Goal: Task Accomplishment & Management: Complete application form

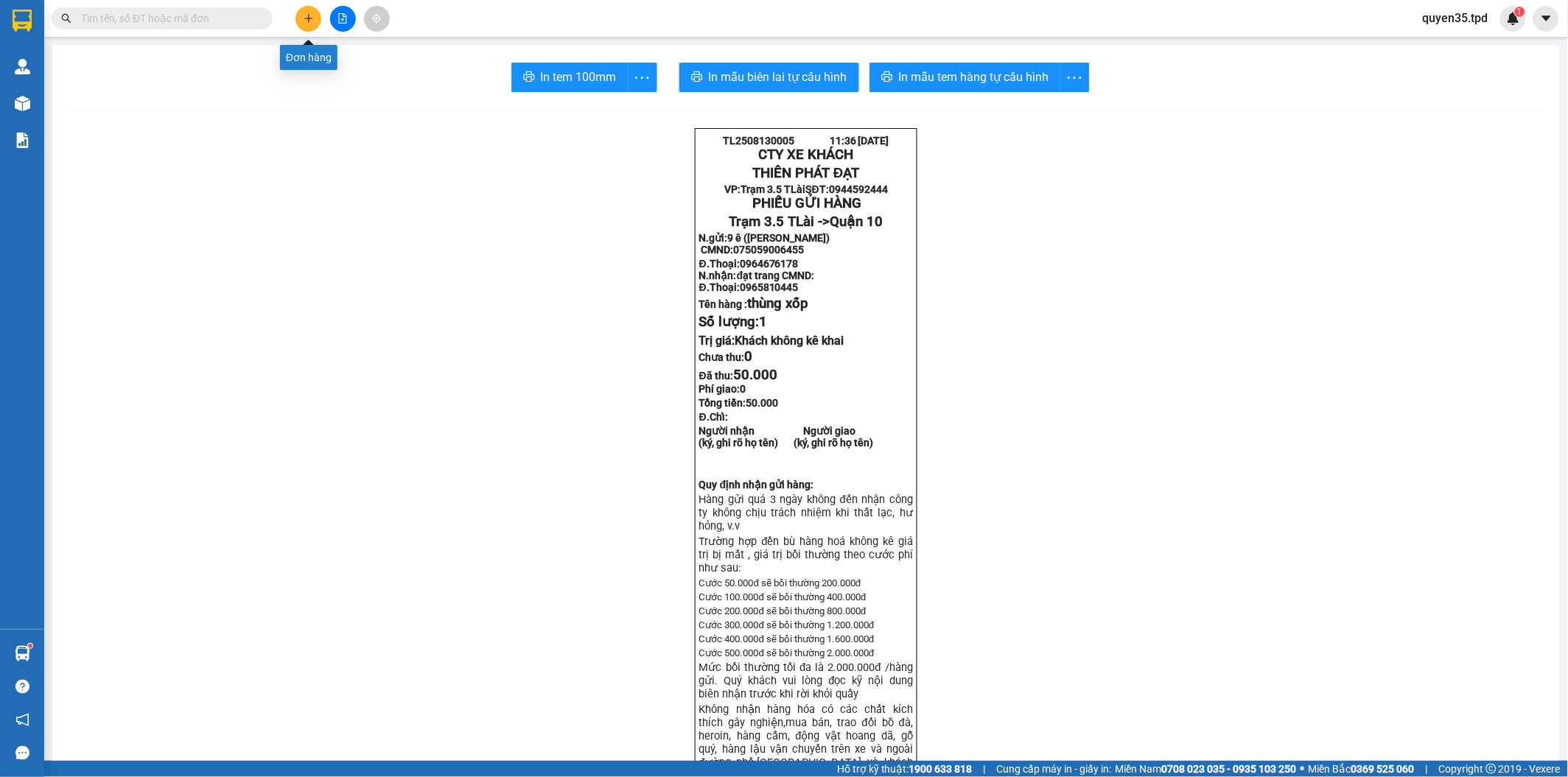
click at [309, 17] on icon "plus" at bounding box center [309, 17] width 8 height 1
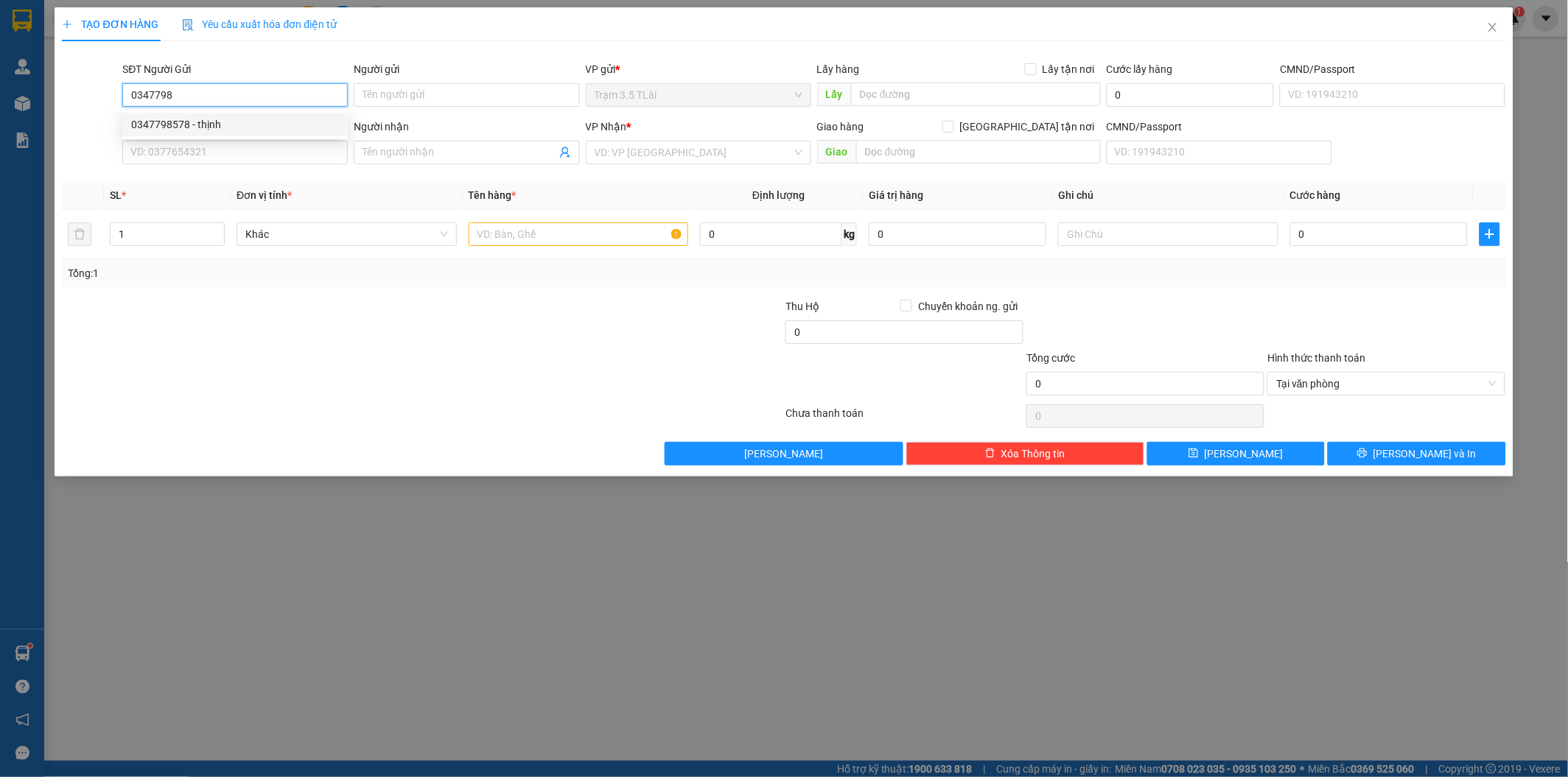
click at [224, 123] on div "0347798578 - thịnh" at bounding box center [235, 125] width 208 height 16
type input "0347798578"
type input "thịnh"
type input "075098015465"
type input "0903700394"
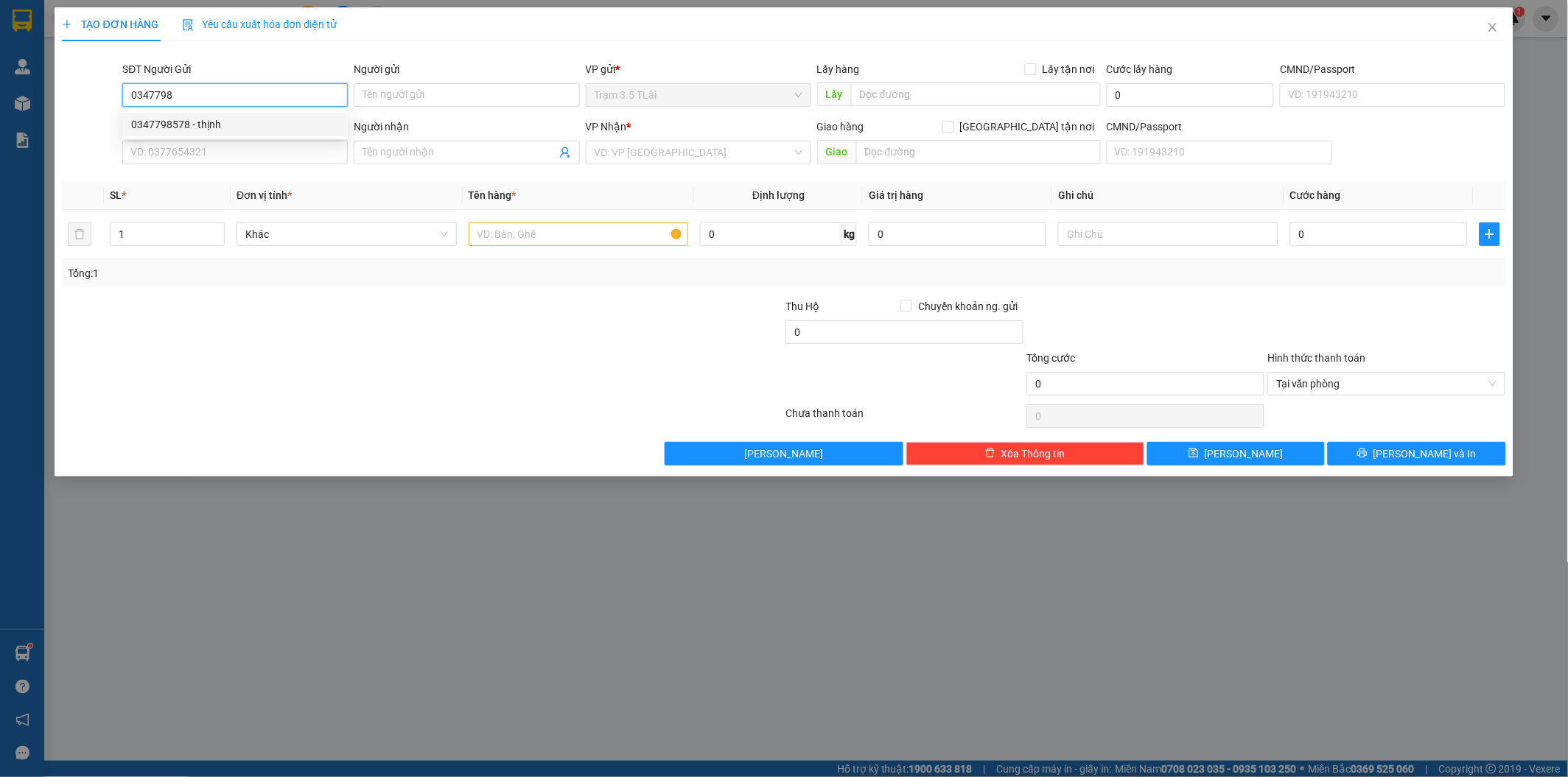
type input "khanh"
type input "0347798578"
click at [270, 156] on input "0903700394" at bounding box center [234, 153] width 225 height 24
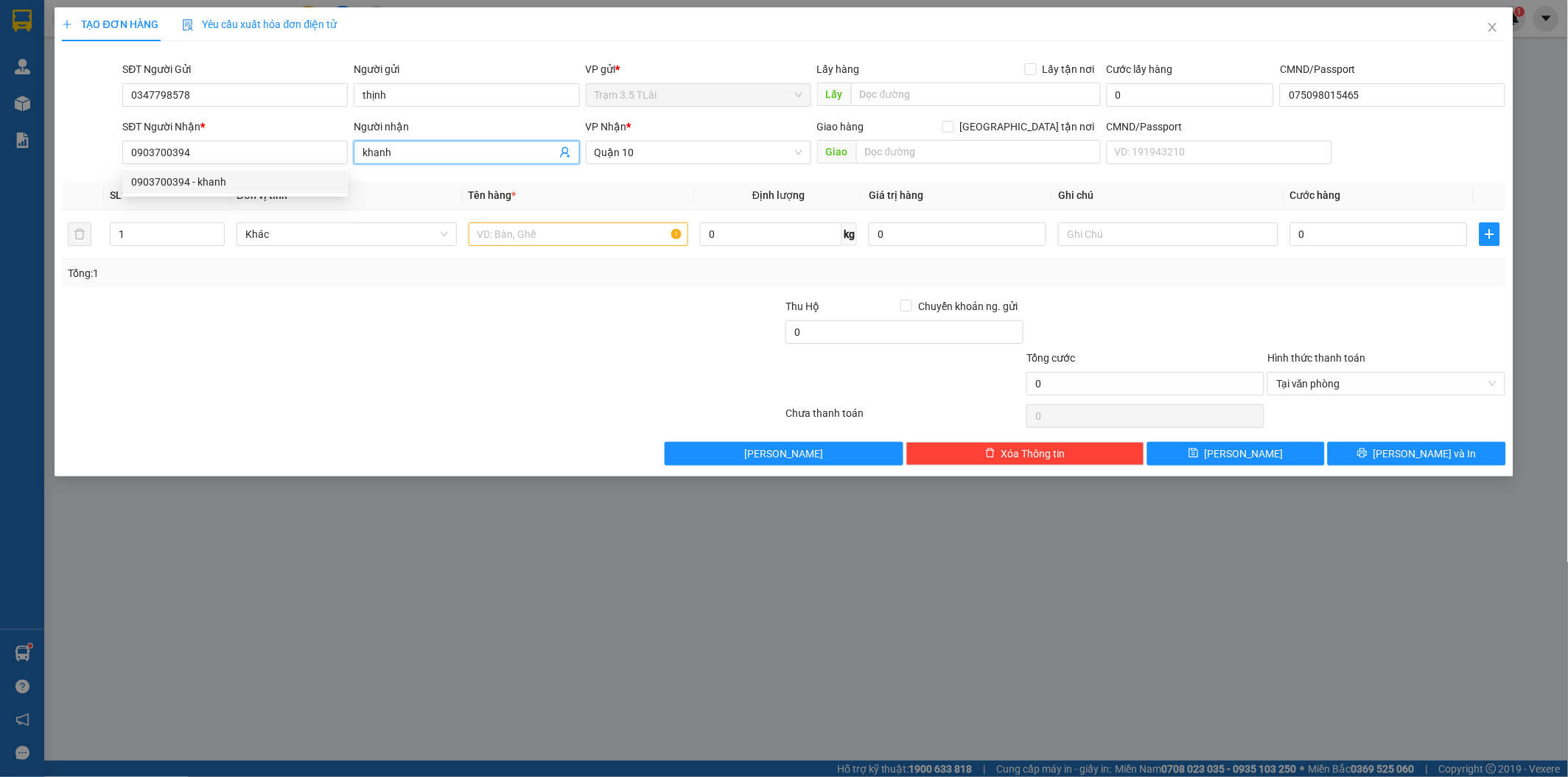
click at [566, 153] on icon "user-add" at bounding box center [565, 153] width 10 height 11
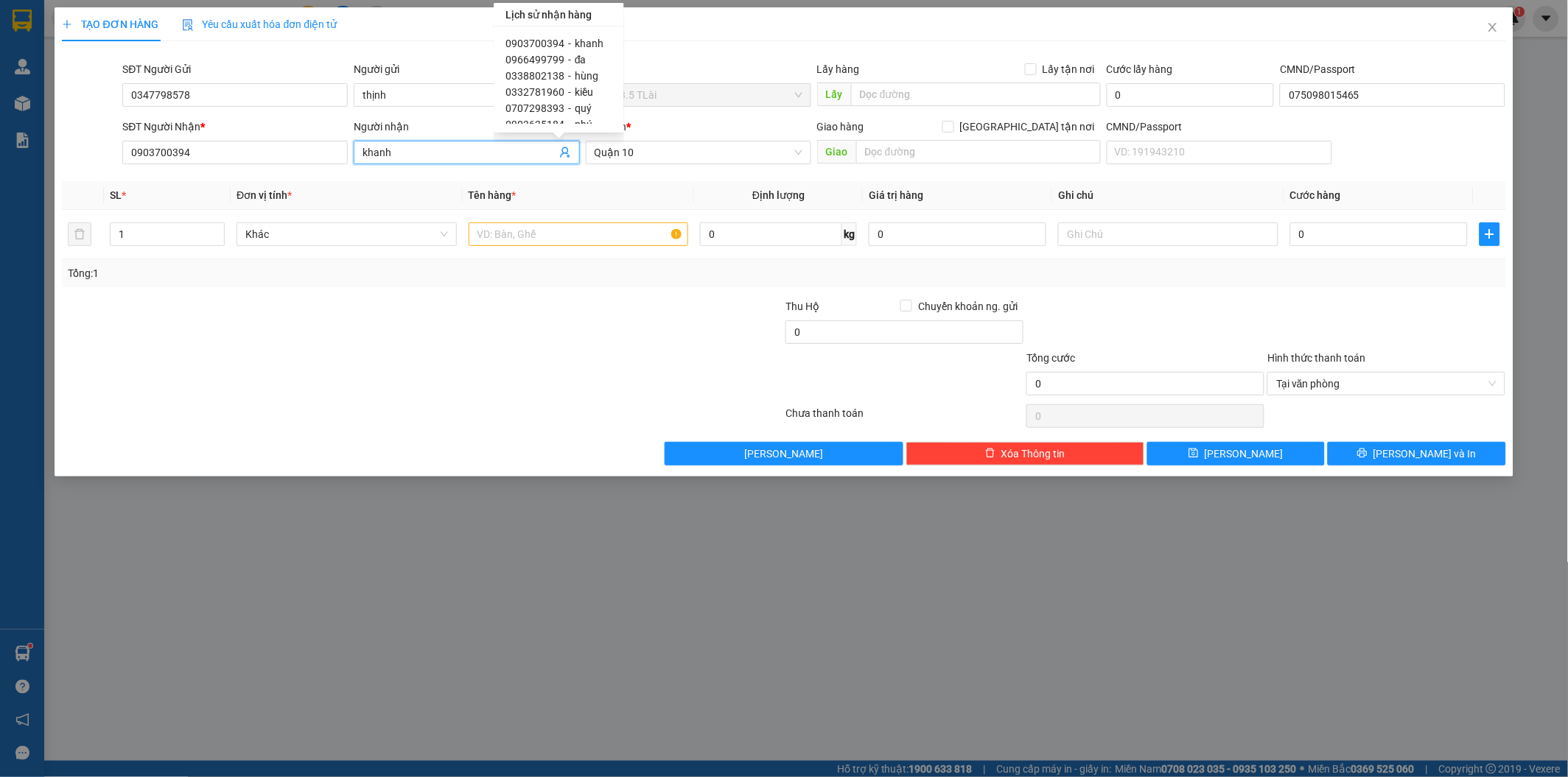
click at [584, 60] on div "0966499799 - đa" at bounding box center [559, 60] width 106 height 16
type input "0966499799"
type input "đa"
click at [549, 233] on input "text" at bounding box center [579, 234] width 220 height 24
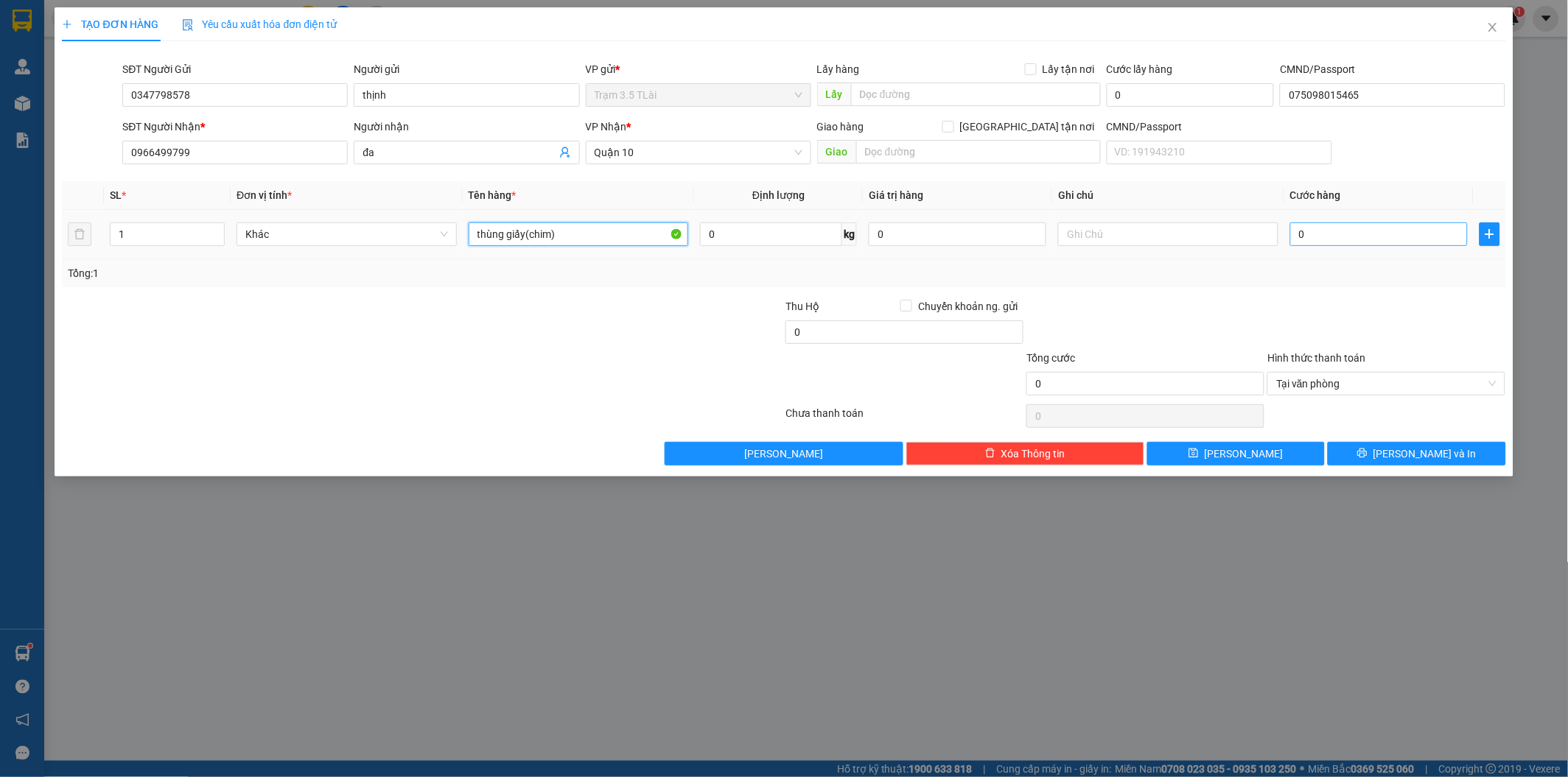
type input "thùng giấy(chim)"
click at [1316, 232] on input "0" at bounding box center [1379, 234] width 177 height 24
type input "6"
type input "60"
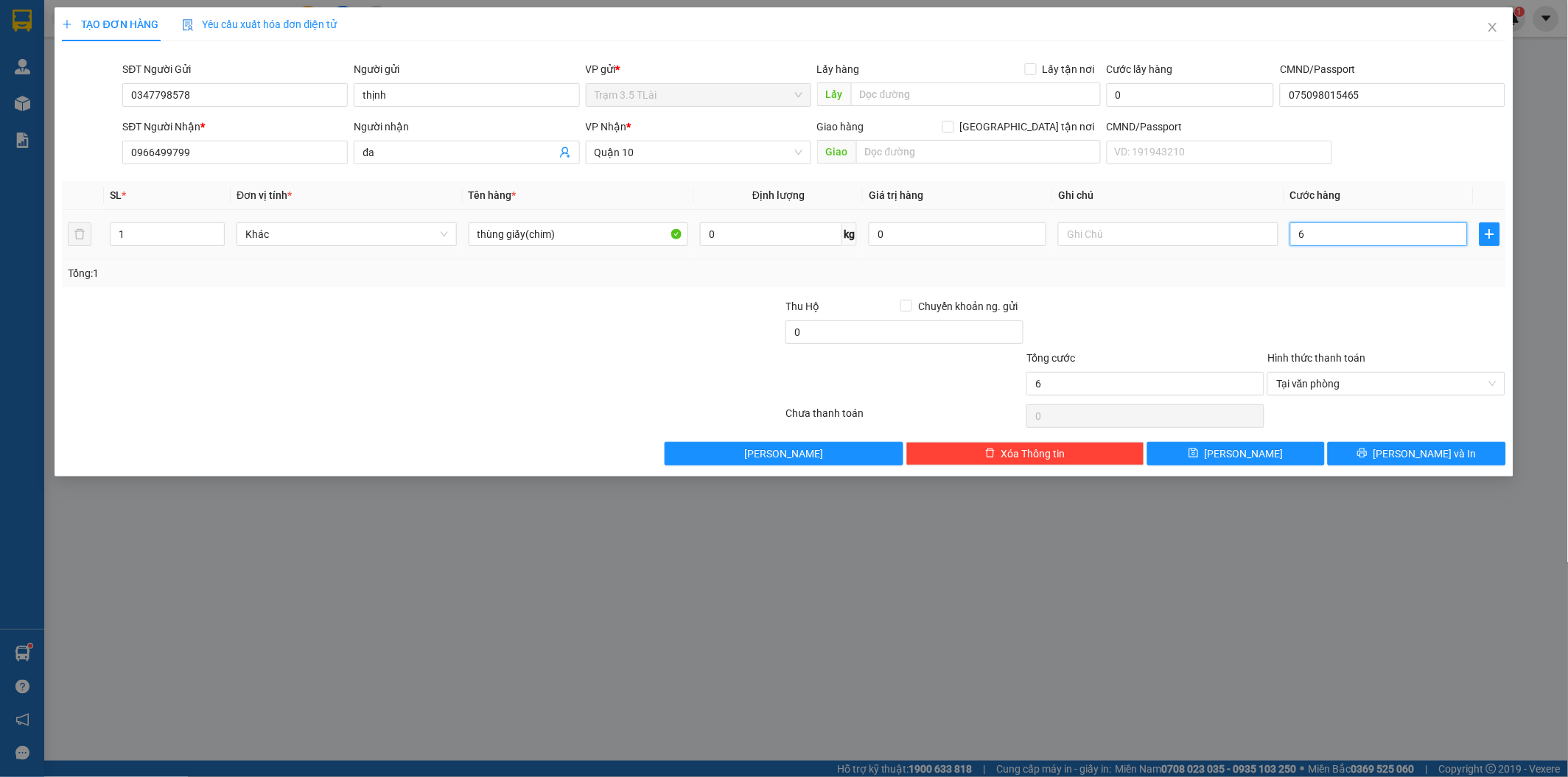
type input "60"
type input "600"
type input "6.000"
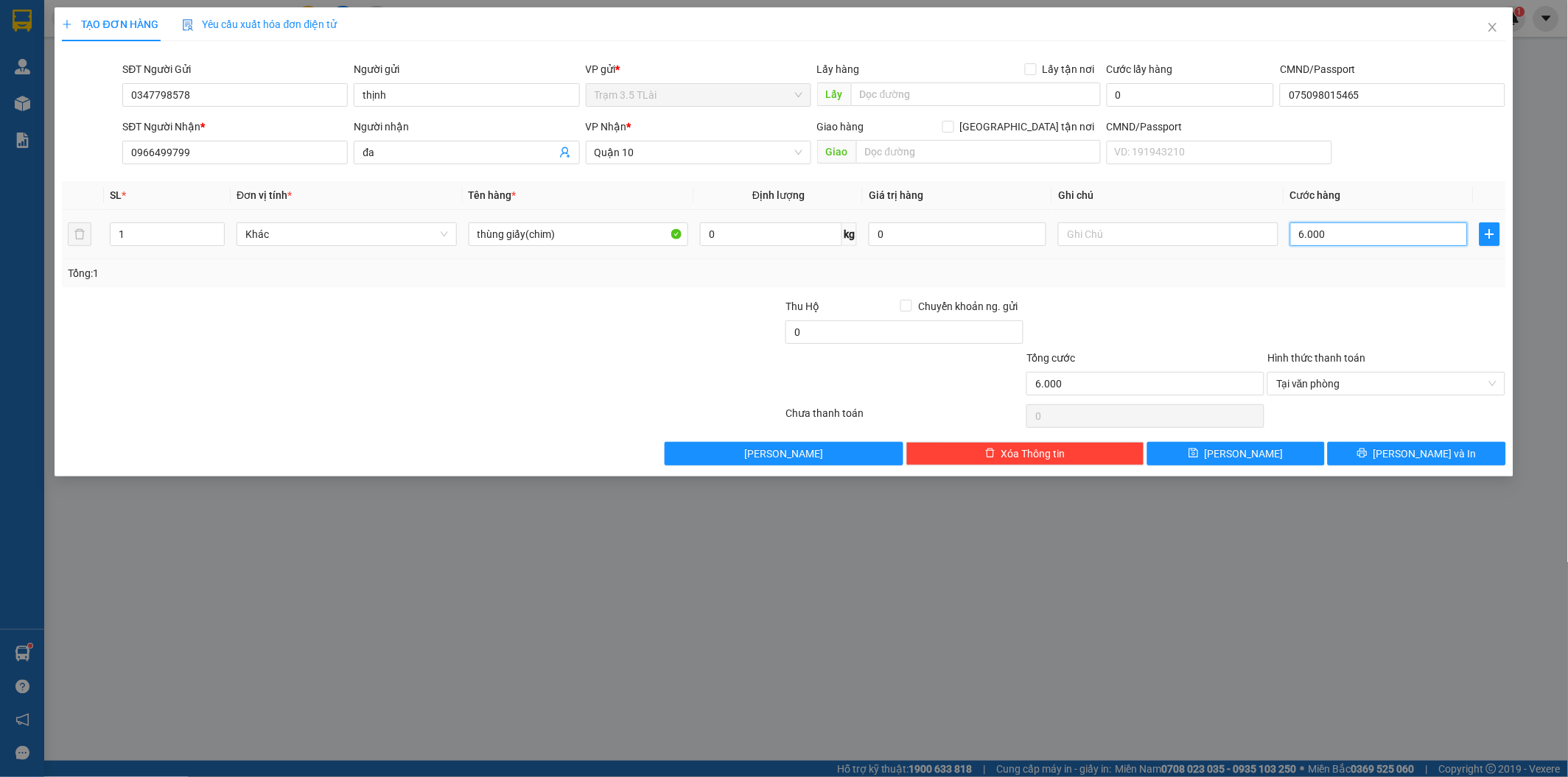
type input "60.000"
click at [1402, 455] on button "[PERSON_NAME] và In" at bounding box center [1416, 454] width 177 height 24
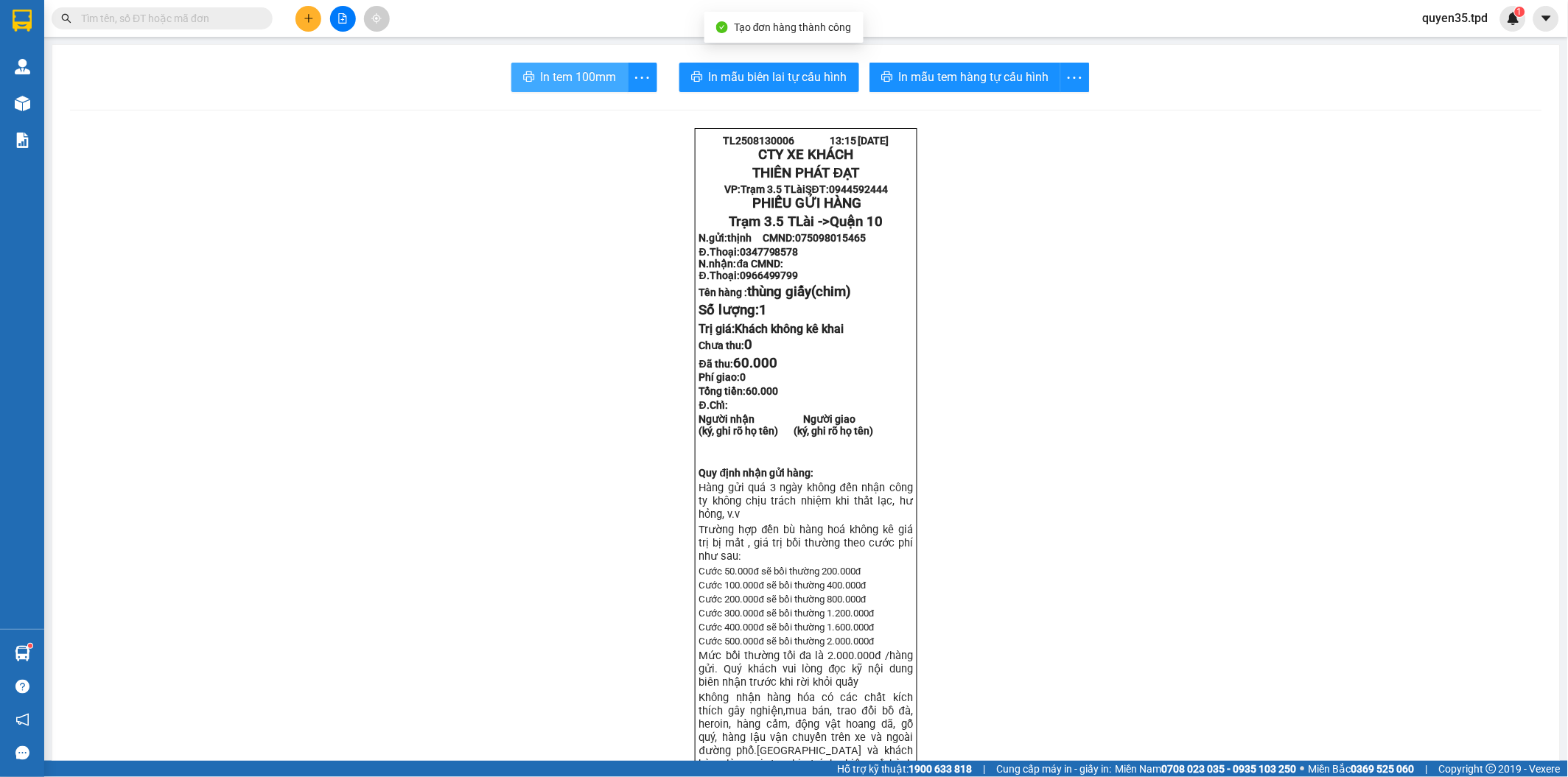
click at [541, 78] on span "In tem 100mm" at bounding box center [579, 77] width 76 height 18
